Goal: Task Accomplishment & Management: Use online tool/utility

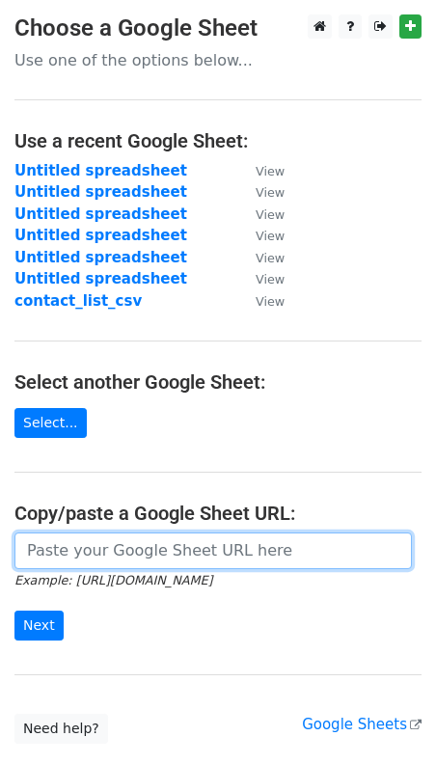
click at [60, 551] on input "url" at bounding box center [213, 551] width 398 height 37
paste input "[URL][DOMAIN_NAME]"
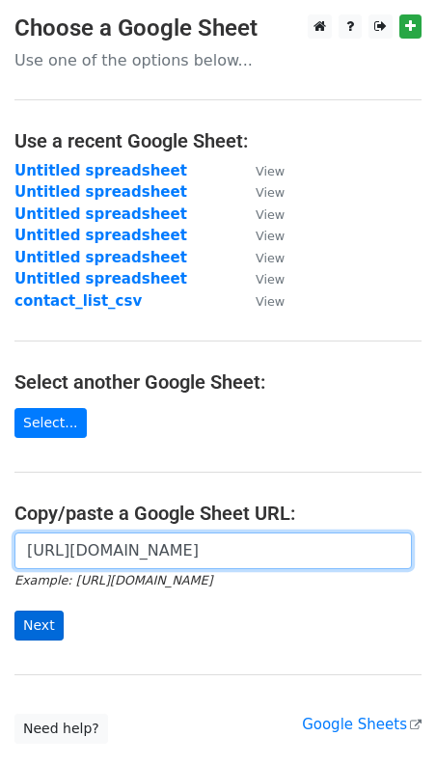
type input "https://docs.google.com/spreadsheets/d/1pJ_Nk9HDBWia2wYTlSAErz-LVWIrHh-89-VeH-8…"
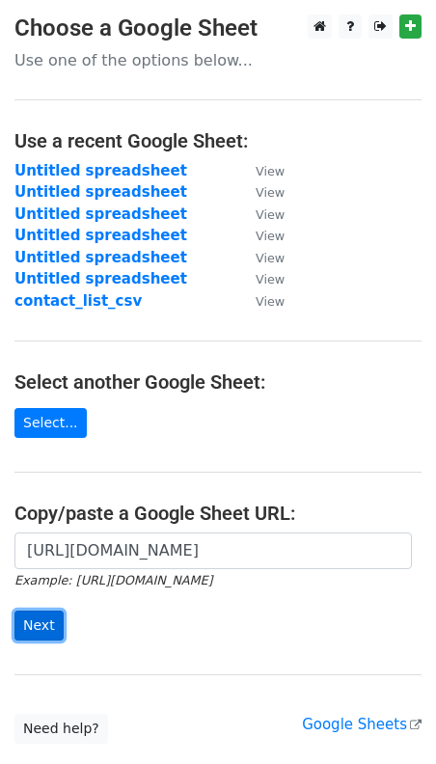
click at [42, 611] on input "Next" at bounding box center [38, 626] width 49 height 30
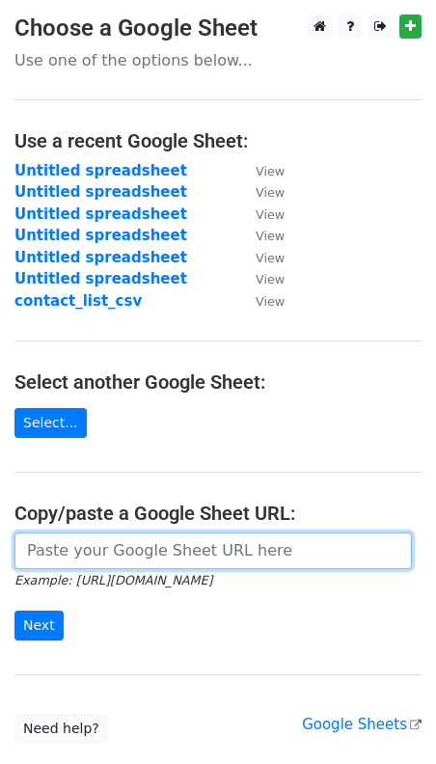
click at [50, 562] on input "url" at bounding box center [213, 551] width 398 height 37
paste input "https://docs.google.com/spreadsheets/d/1pJ_Nk9HDBWia2wYTlSAErz-LVWIrHh-89-VeH-8…"
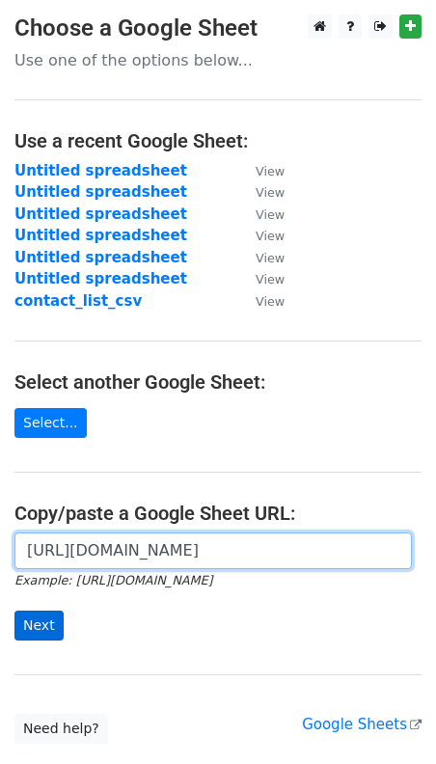
type input "[URL][DOMAIN_NAME]"
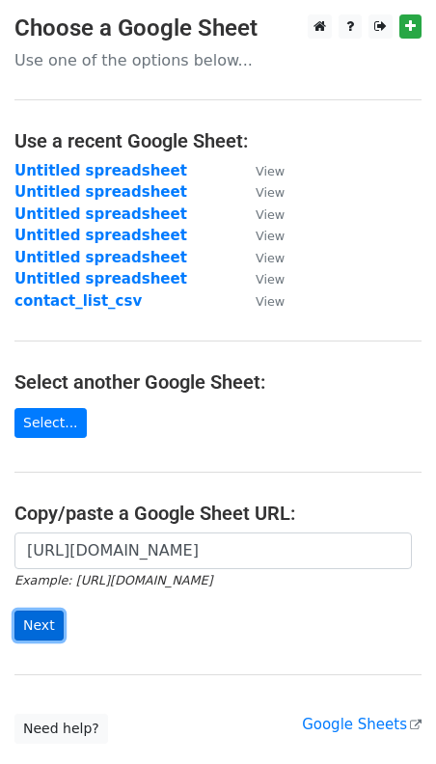
click at [38, 620] on input "Next" at bounding box center [38, 626] width 49 height 30
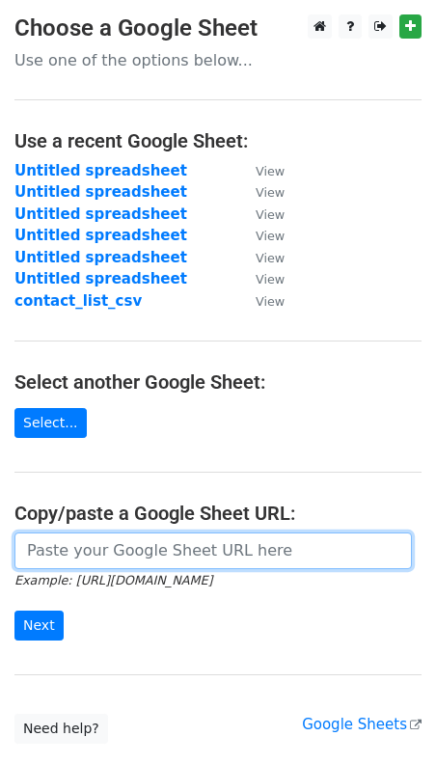
click at [102, 565] on input "url" at bounding box center [213, 551] width 398 height 37
paste input "[URL][DOMAIN_NAME]"
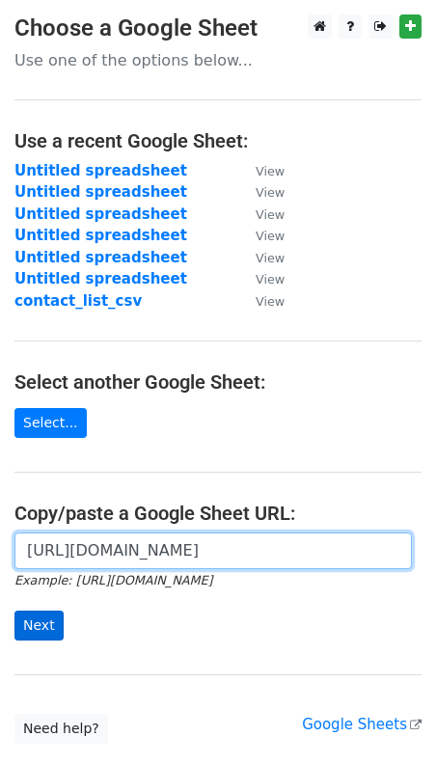
type input "[URL][DOMAIN_NAME]"
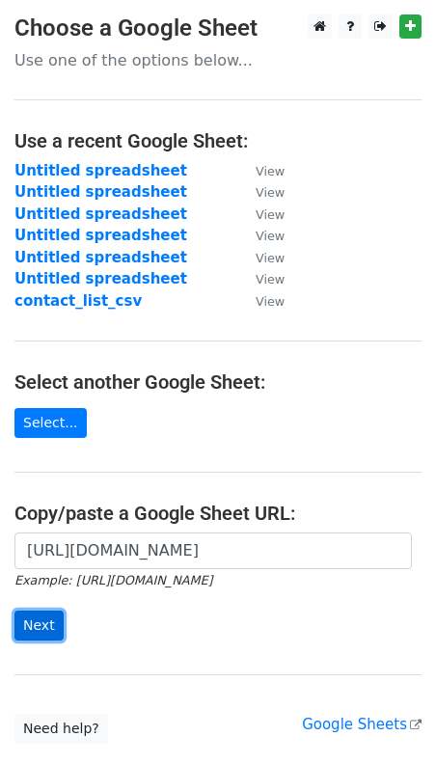
click at [43, 622] on input "Next" at bounding box center [38, 626] width 49 height 30
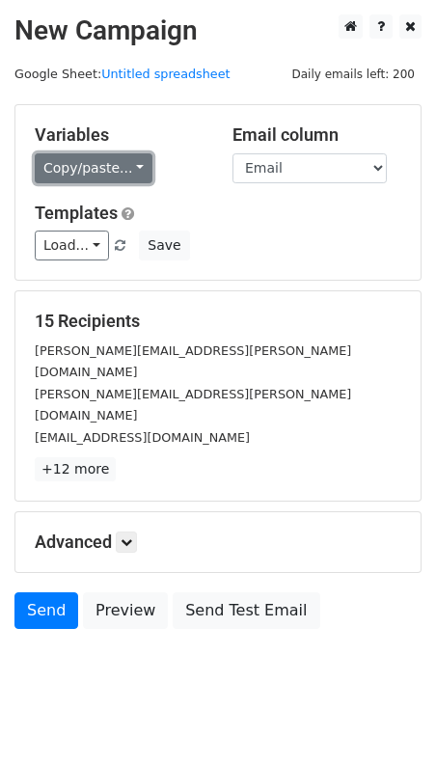
click at [85, 170] on link "Copy/paste..." at bounding box center [94, 168] width 118 height 30
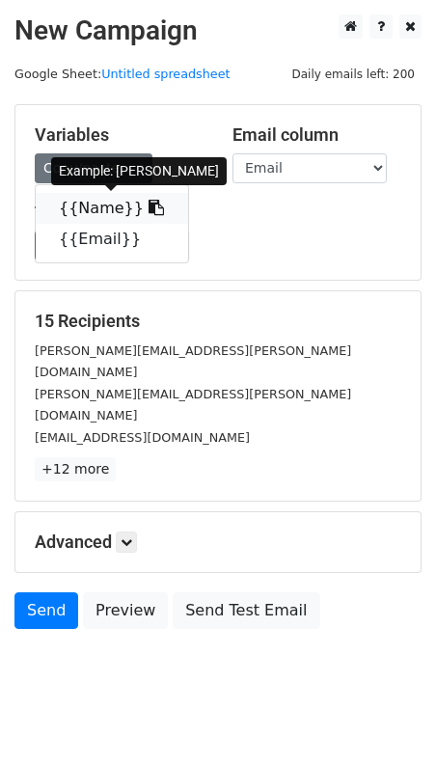
click at [88, 209] on link "{{Name}}" at bounding box center [112, 208] width 153 height 31
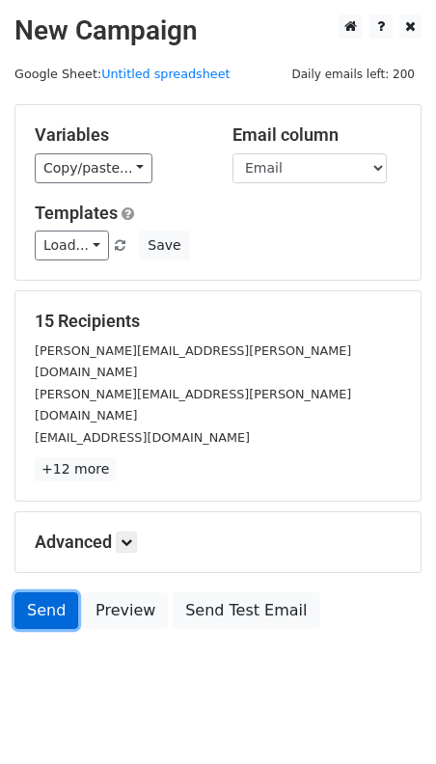
click at [47, 593] on link "Send" at bounding box center [46, 611] width 64 height 37
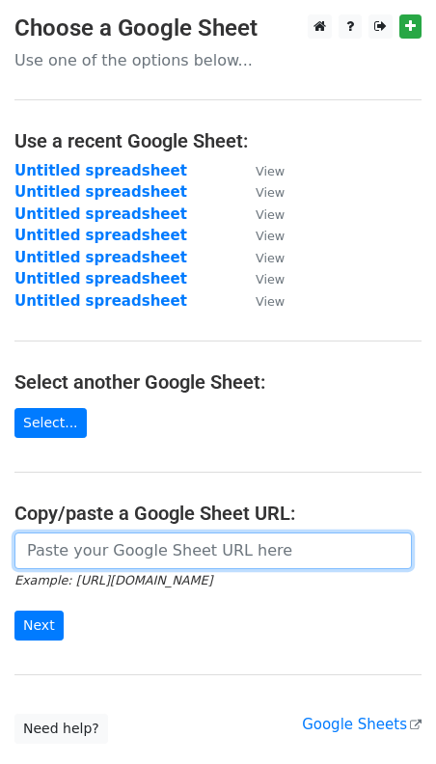
click at [106, 543] on input "url" at bounding box center [213, 551] width 398 height 37
paste input "alani@honourcreative.comcrisselda.[PERSON_NAME]@[EMAIL_ADDRESS]@[EMAIL_ADDRESS]…"
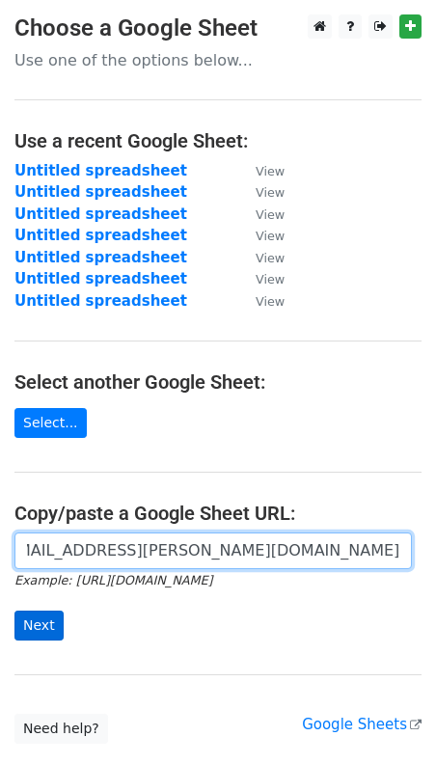
type input "alani@honourcreative.comcrisselda.[PERSON_NAME]@[EMAIL_ADDRESS]@[EMAIL_ADDRESS]…"
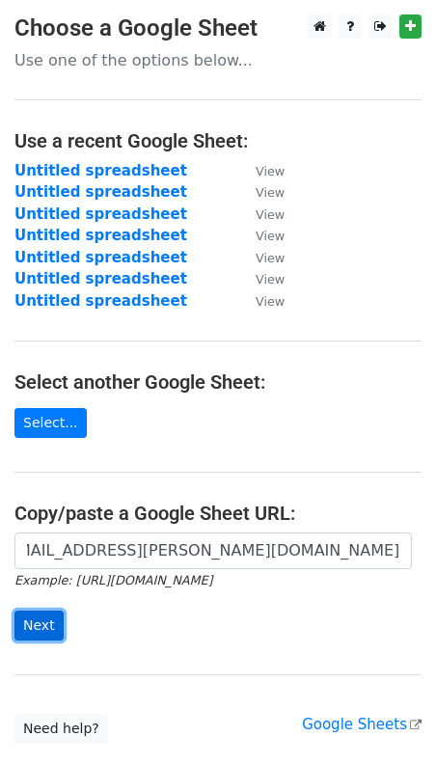
click at [42, 625] on input "Next" at bounding box center [38, 626] width 49 height 30
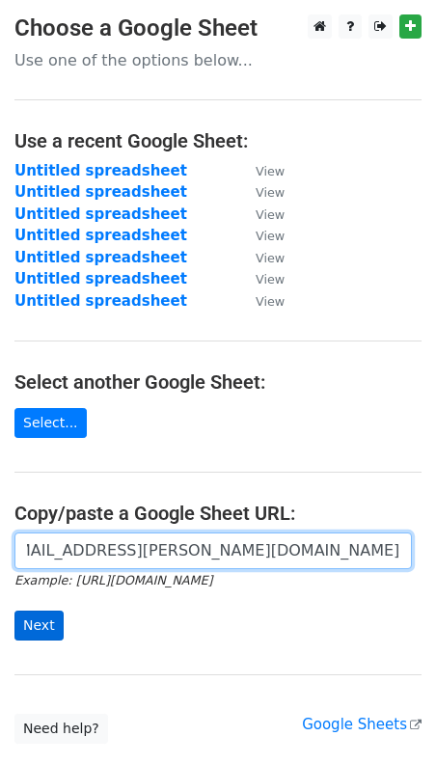
scroll to position [0, 870]
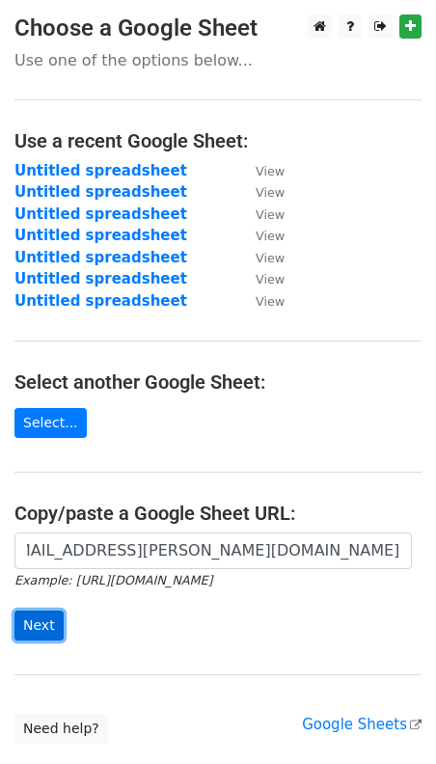
click at [48, 624] on input "Next" at bounding box center [38, 626] width 49 height 30
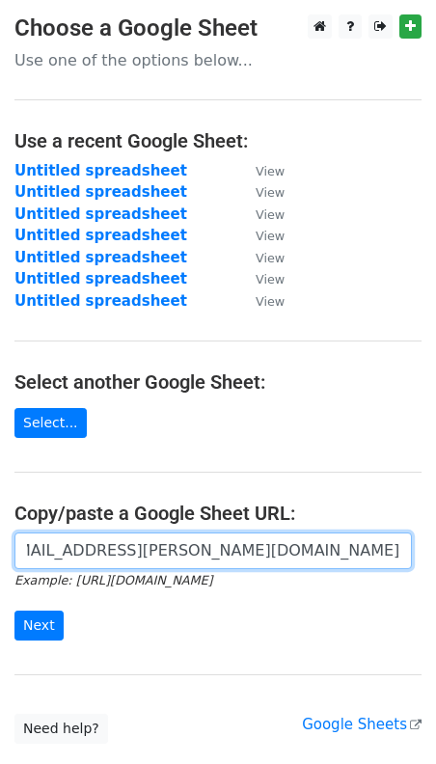
click at [87, 562] on input "alani@honourcreative.comcrisselda.deleon-singson@citycareproperty.co.nzmichelle…" at bounding box center [213, 551] width 398 height 37
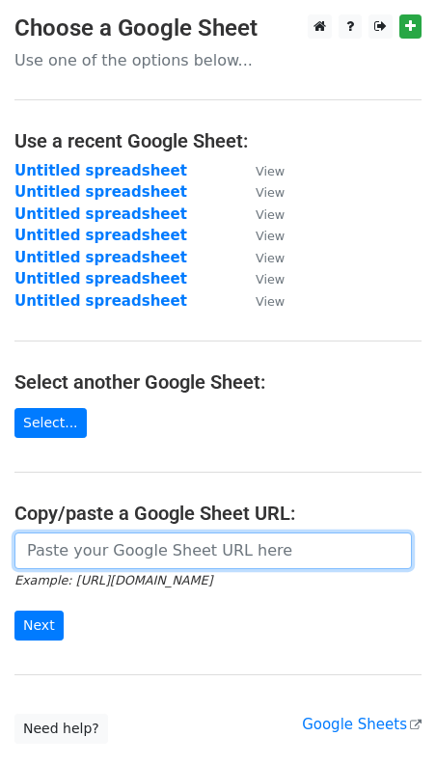
scroll to position [0, 0]
click at [109, 556] on input "url" at bounding box center [213, 551] width 398 height 37
paste input "alani@honourcreative.comcrisselda.deleon-singson@citycareproperty.co.nzmichelle…"
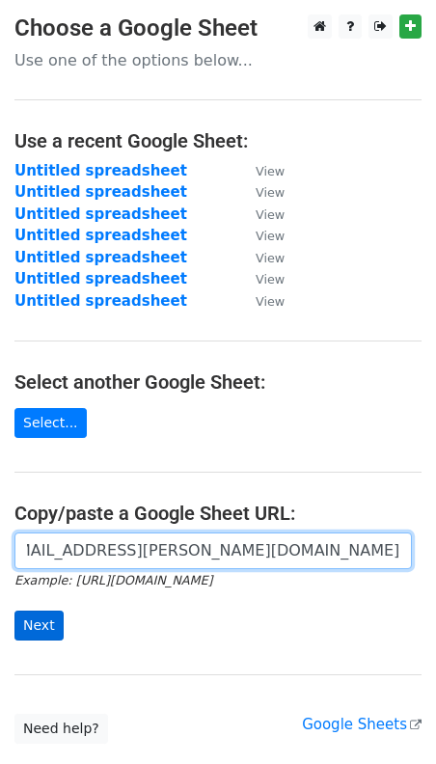
type input "alani@honourcreative.comcrisselda.deleon-singson@citycareproperty.co.nzmichelle…"
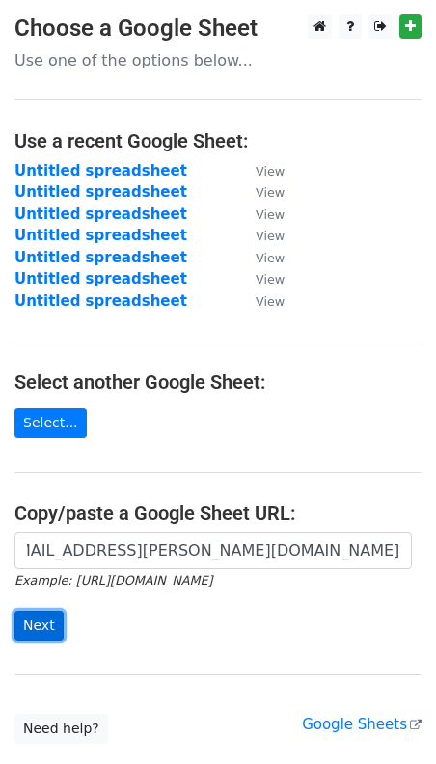
click at [38, 620] on input "Next" at bounding box center [38, 626] width 49 height 30
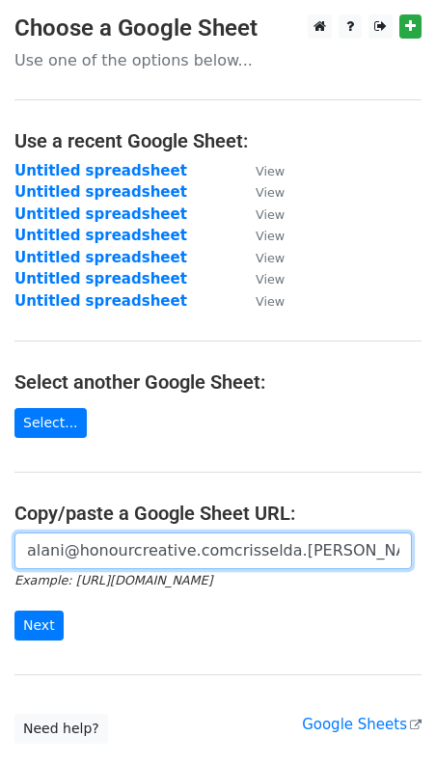
click at [89, 543] on input "alani@honourcreative.comcrisselda.deleon-singson@citycareproperty.co.nzmichelle…" at bounding box center [213, 551] width 398 height 37
paste input "https://docs.google.com/spreadsheets/d/1pJ_Nk9HDBWia2wYTlSAErz-LVWIrHh-89-VeH-8…"
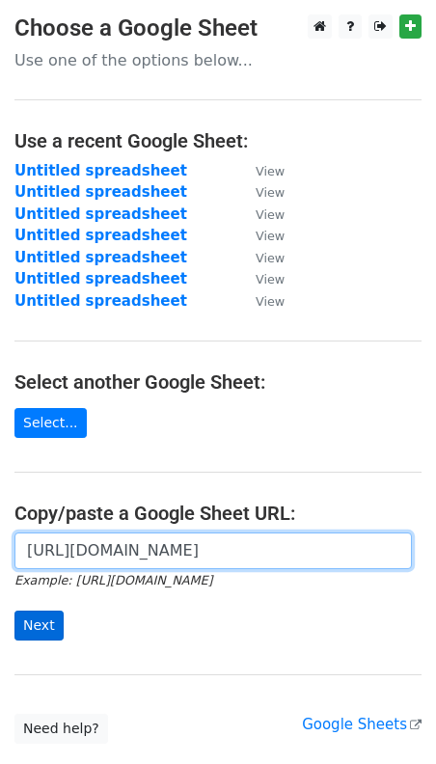
type input "https://docs.google.com/spreadsheets/d/1pJ_Nk9HDBWia2wYTlSAErz-LVWIrHh-89-VeH-8…"
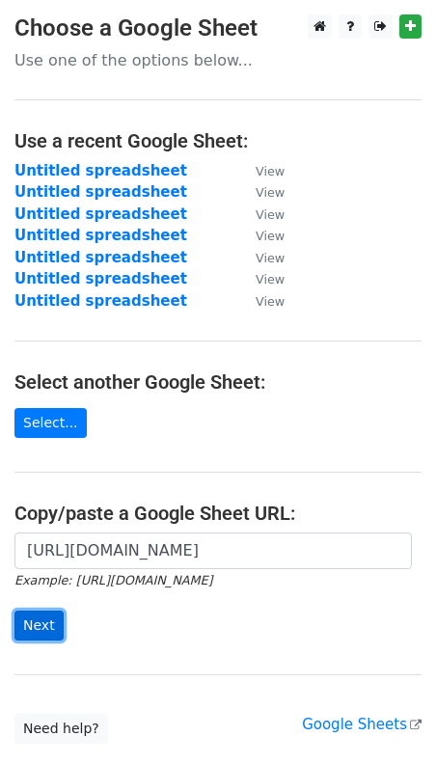
click at [45, 627] on input "Next" at bounding box center [38, 626] width 49 height 30
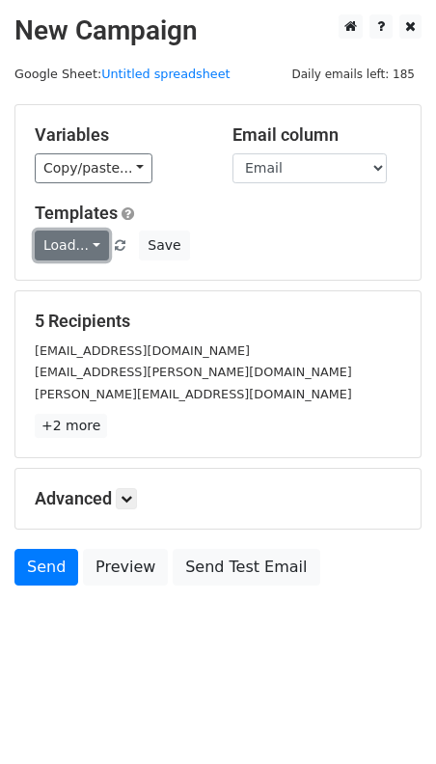
click at [78, 243] on link "Load..." at bounding box center [72, 246] width 74 height 30
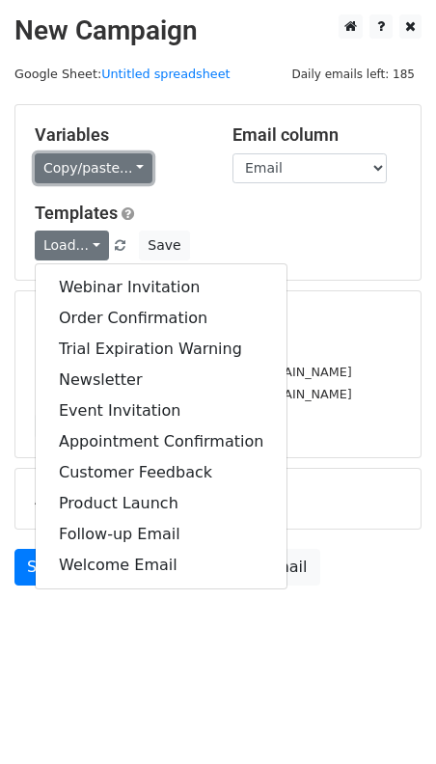
click at [85, 170] on link "Copy/paste..." at bounding box center [94, 168] width 118 height 30
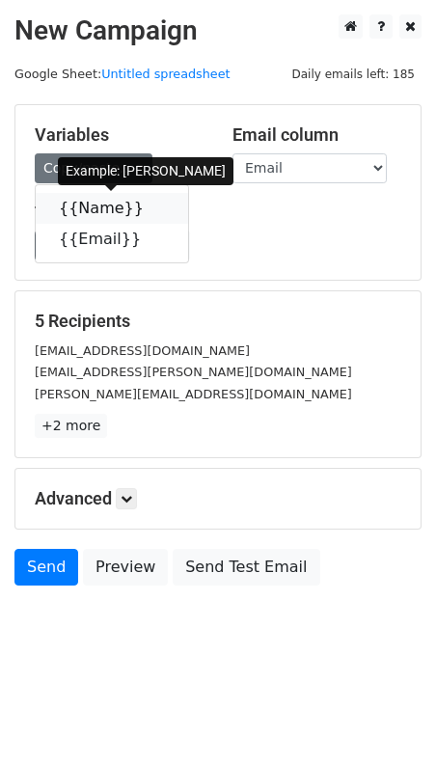
click at [92, 208] on link "{{Name}}" at bounding box center [112, 208] width 153 height 31
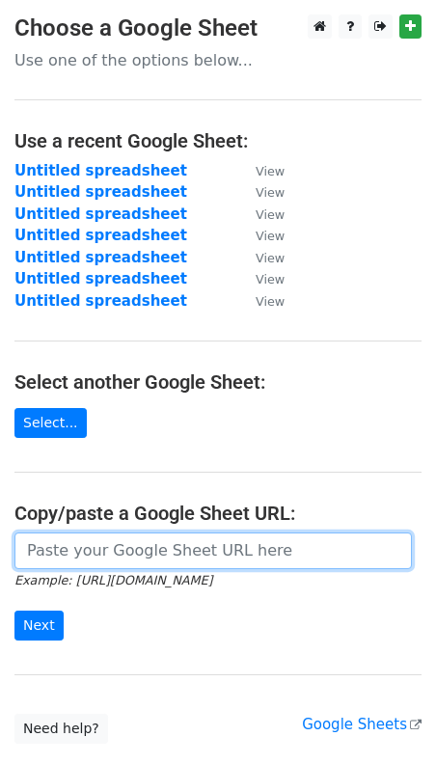
click at [117, 548] on input "url" at bounding box center [213, 551] width 398 height 37
paste input "[URL][DOMAIN_NAME]"
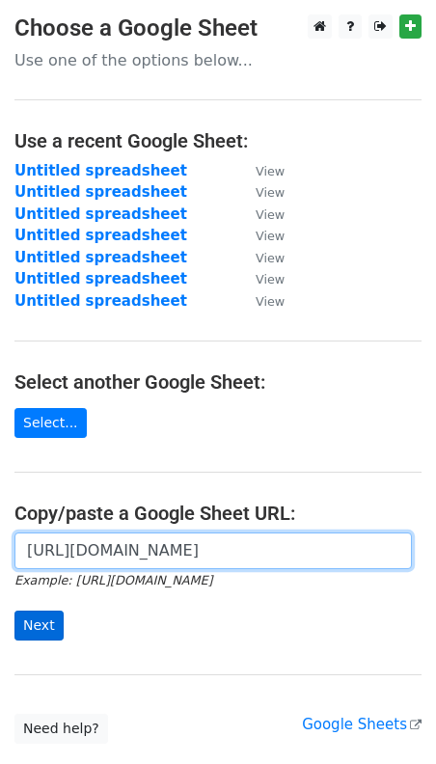
type input "[URL][DOMAIN_NAME]"
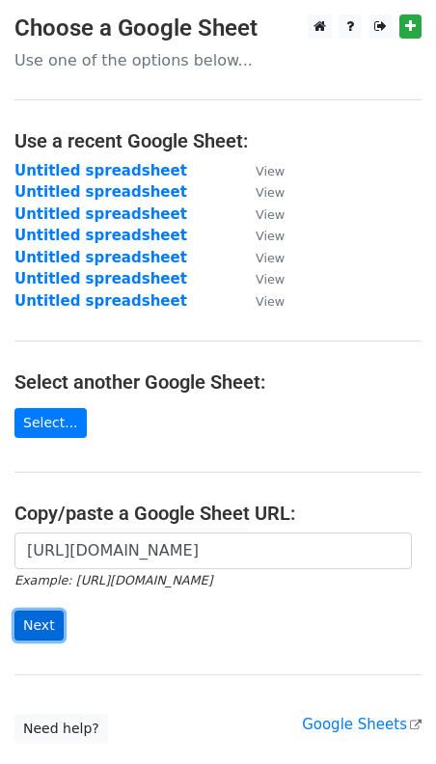
click at [48, 624] on input "Next" at bounding box center [38, 626] width 49 height 30
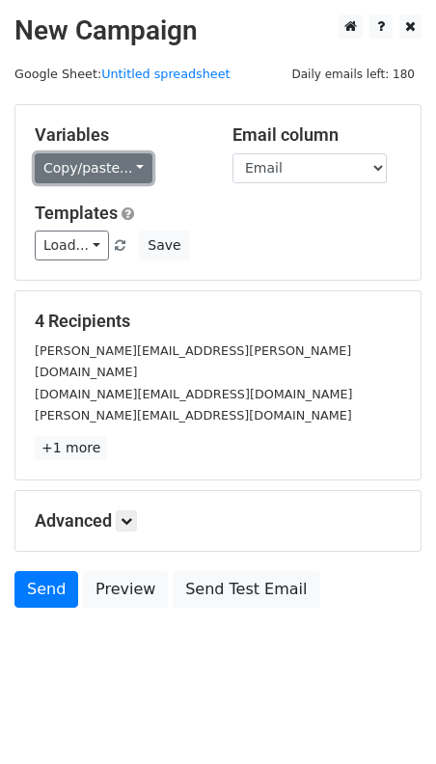
click at [80, 171] on link "Copy/paste..." at bounding box center [94, 168] width 118 height 30
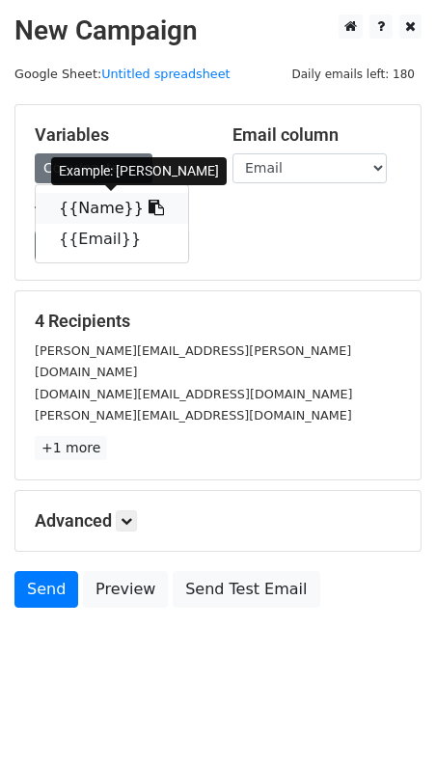
click at [90, 211] on link "{{Name}}" at bounding box center [112, 208] width 153 height 31
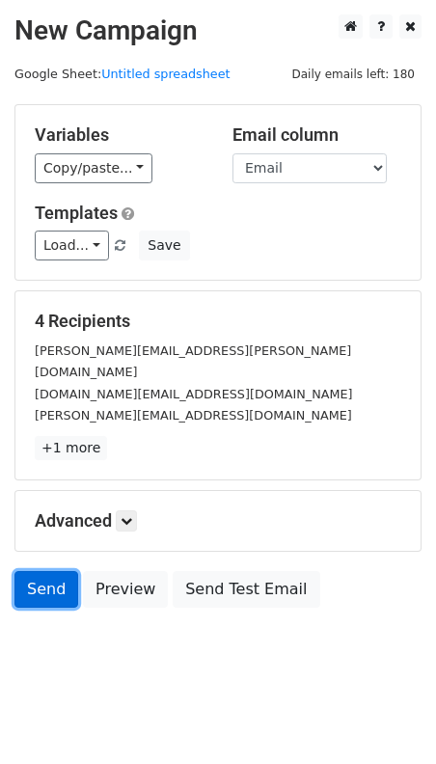
click at [59, 571] on link "Send" at bounding box center [46, 589] width 64 height 37
